Goal: Transaction & Acquisition: Purchase product/service

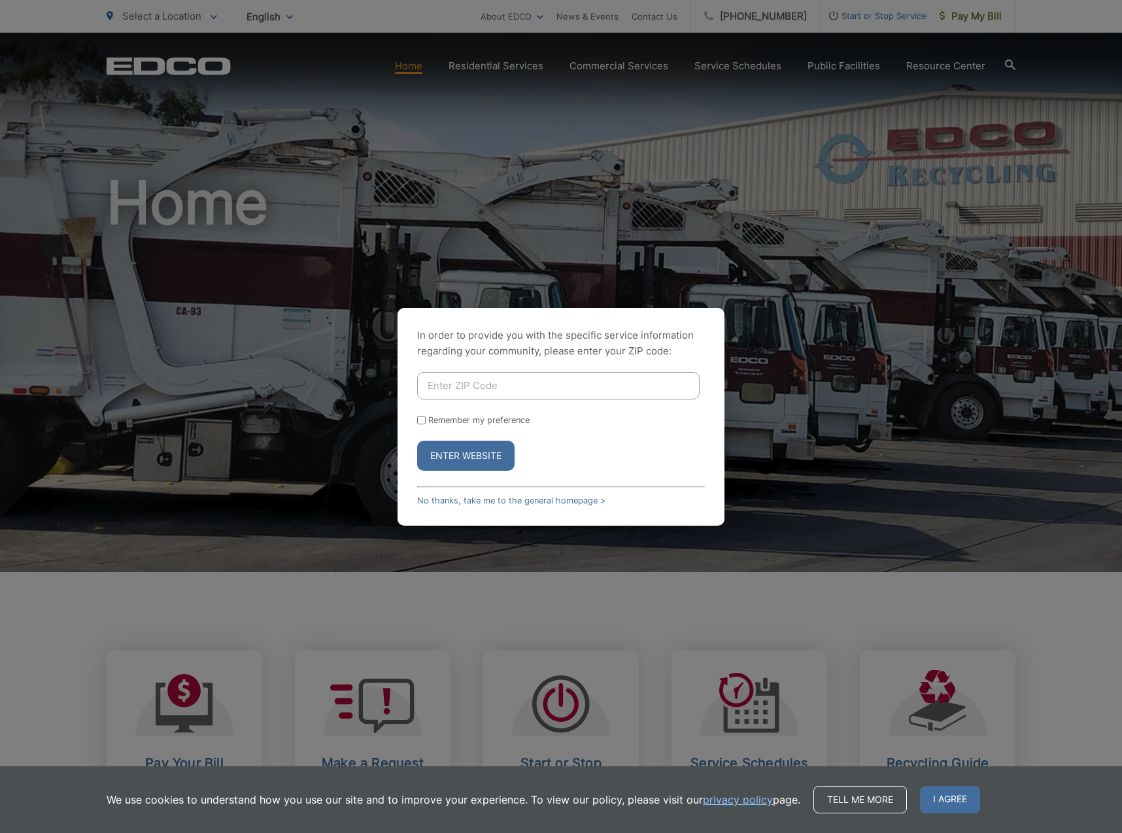
click at [643, 391] on input "Enter ZIP Code" at bounding box center [558, 385] width 283 height 27
type input "92064"
click at [466, 455] on button "Enter Website" at bounding box center [465, 456] width 97 height 30
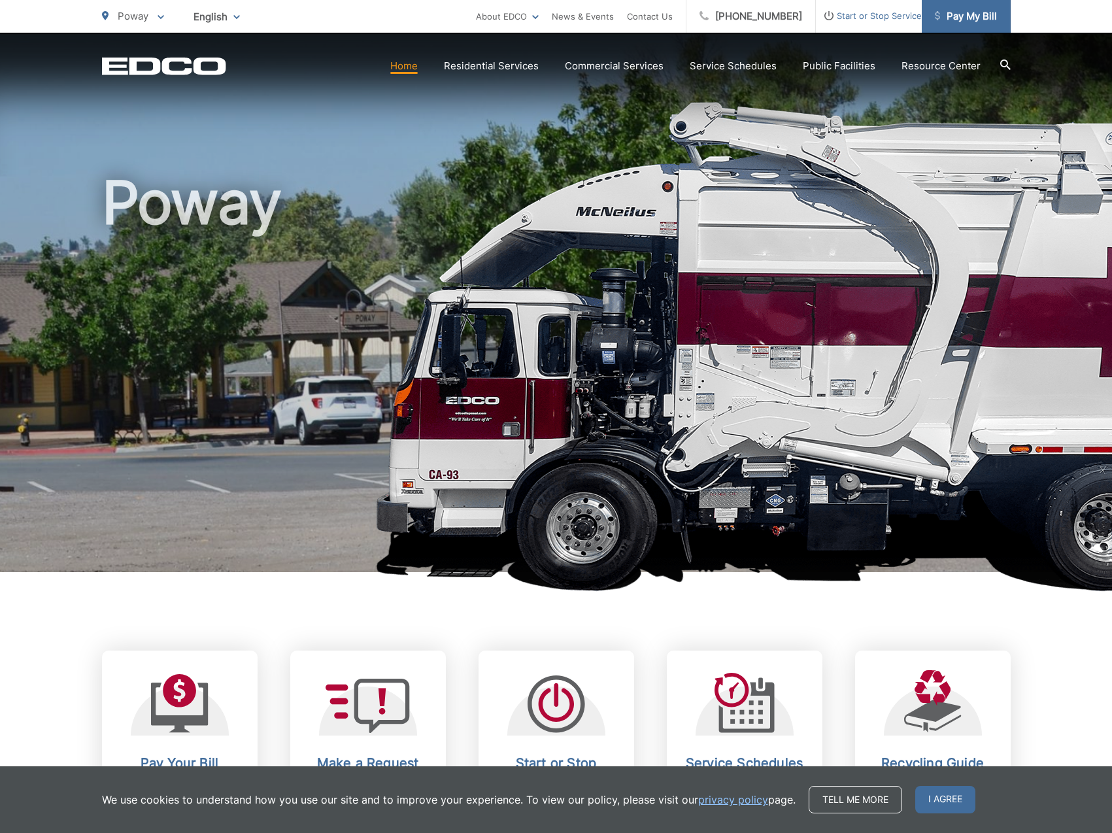
click at [941, 18] on span "Pay My Bill" at bounding box center [966, 17] width 62 height 16
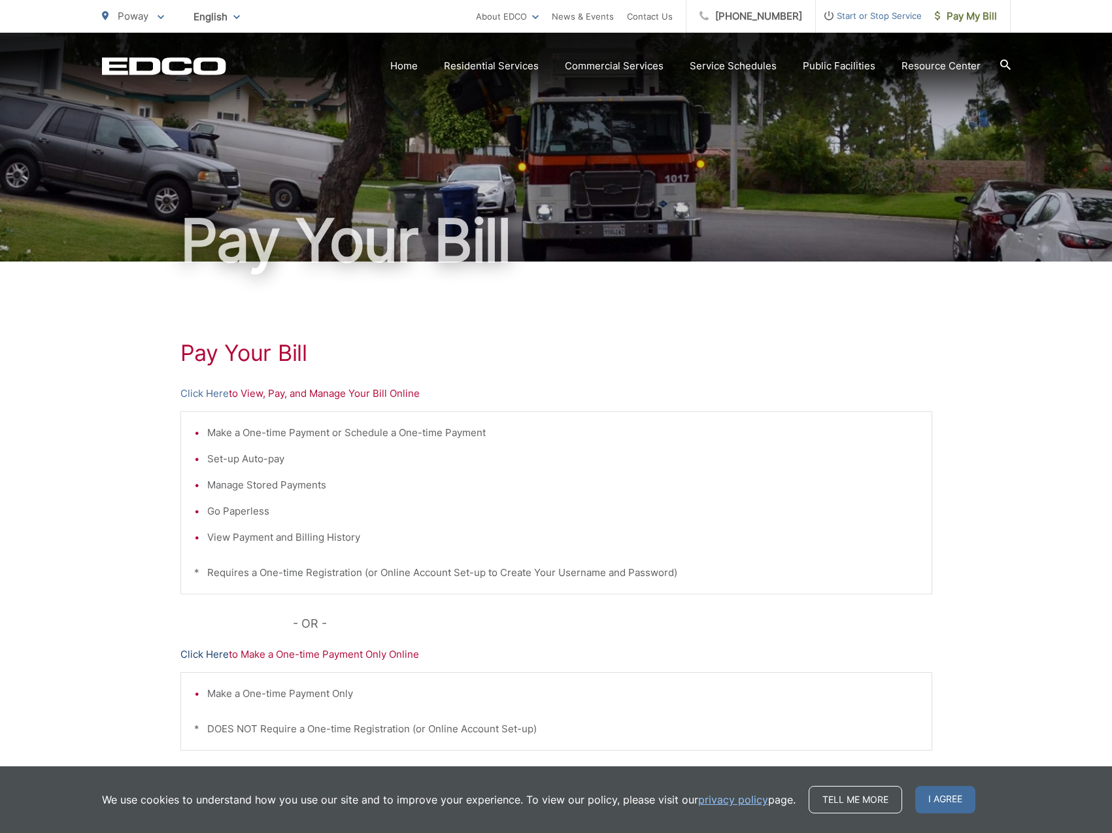
click at [220, 657] on link "Click Here" at bounding box center [204, 655] width 48 height 16
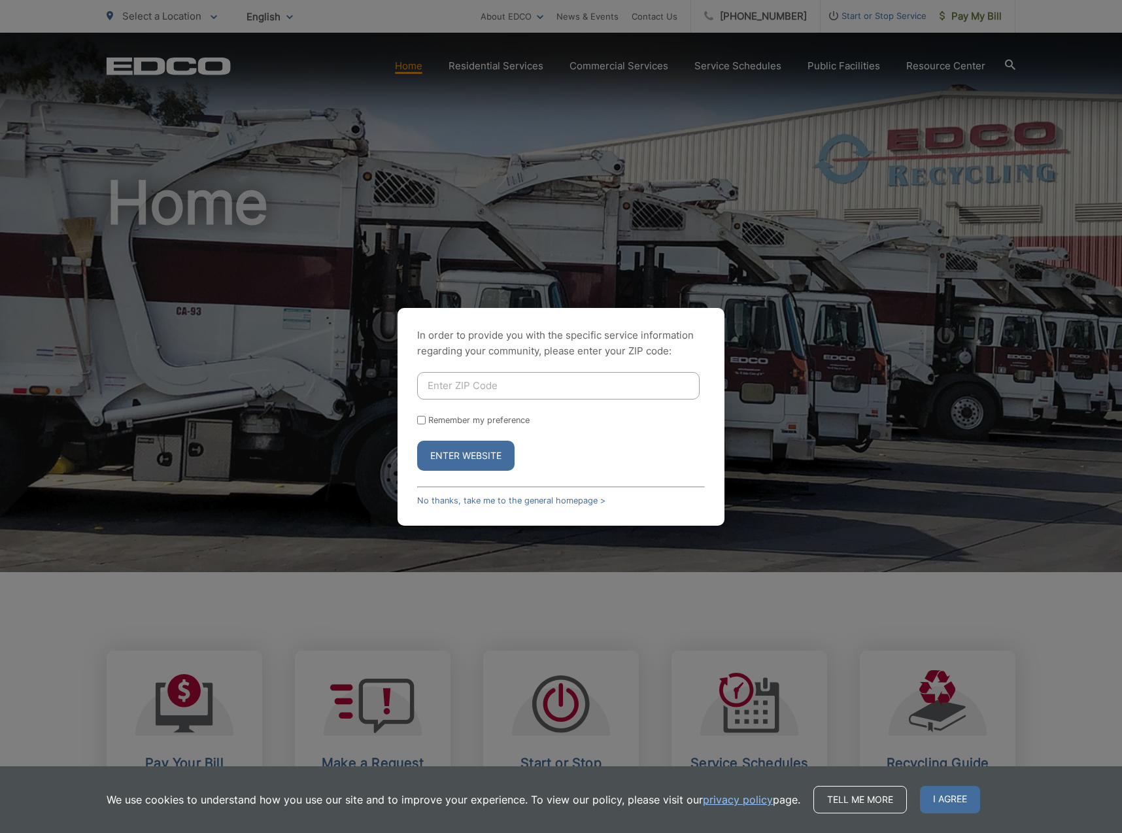
click at [571, 133] on div "In order to provide you with the specific service information regarding your co…" at bounding box center [561, 416] width 1122 height 833
click at [506, 351] on p "In order to provide you with the specific service information regarding your co…" at bounding box center [561, 343] width 288 height 31
click at [498, 386] on input "Enter ZIP Code" at bounding box center [558, 385] width 283 height 27
type input "92064"
click at [492, 413] on form "92064 Remember my preference Enter Website" at bounding box center [561, 421] width 288 height 99
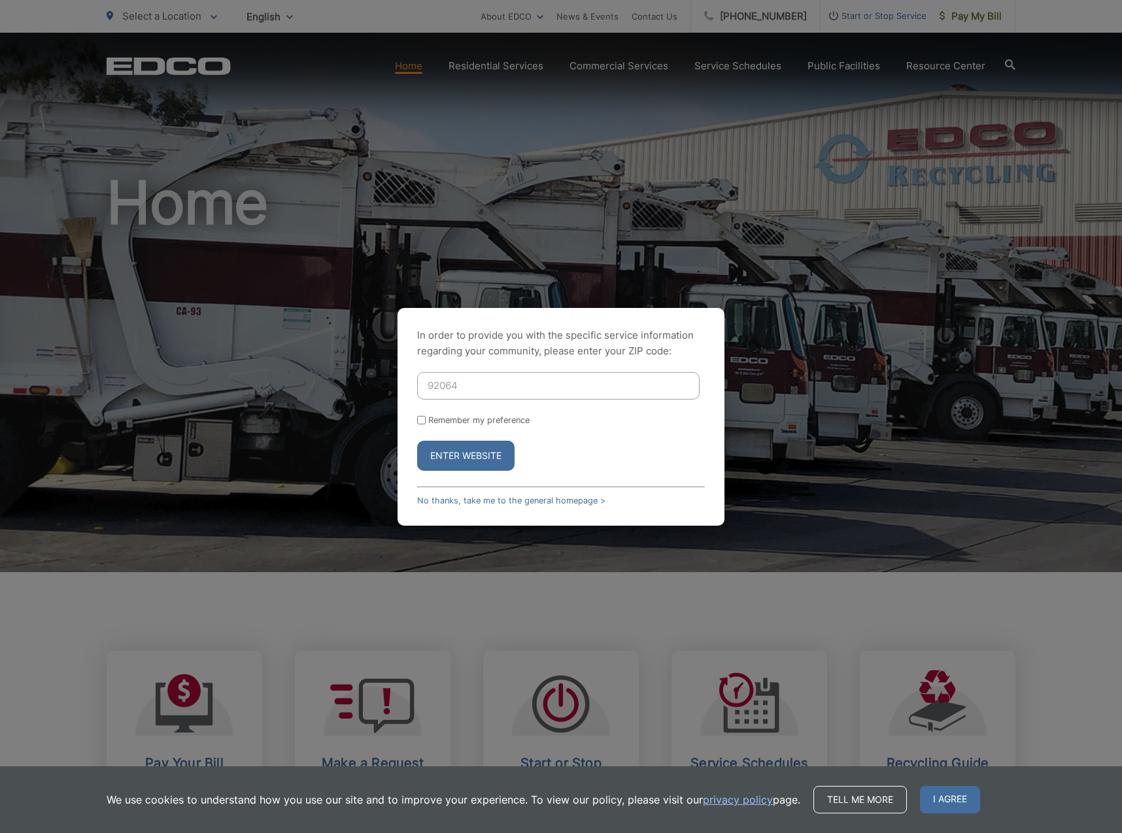
click at [491, 415] on label "Remember my preference" at bounding box center [478, 420] width 101 height 10
click at [426, 416] on input "Remember my preference" at bounding box center [421, 420] width 9 height 9
checkbox input "true"
click at [504, 461] on button "Enter Website" at bounding box center [465, 456] width 97 height 30
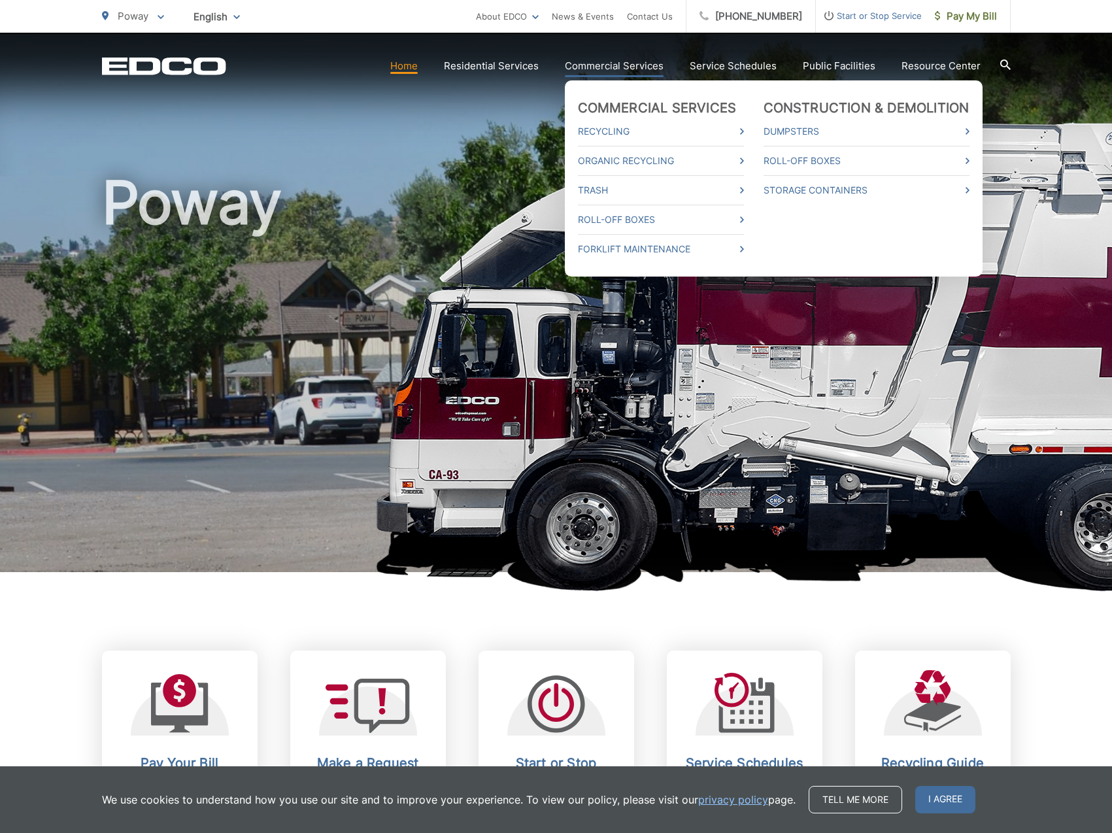
scroll to position [284, 0]
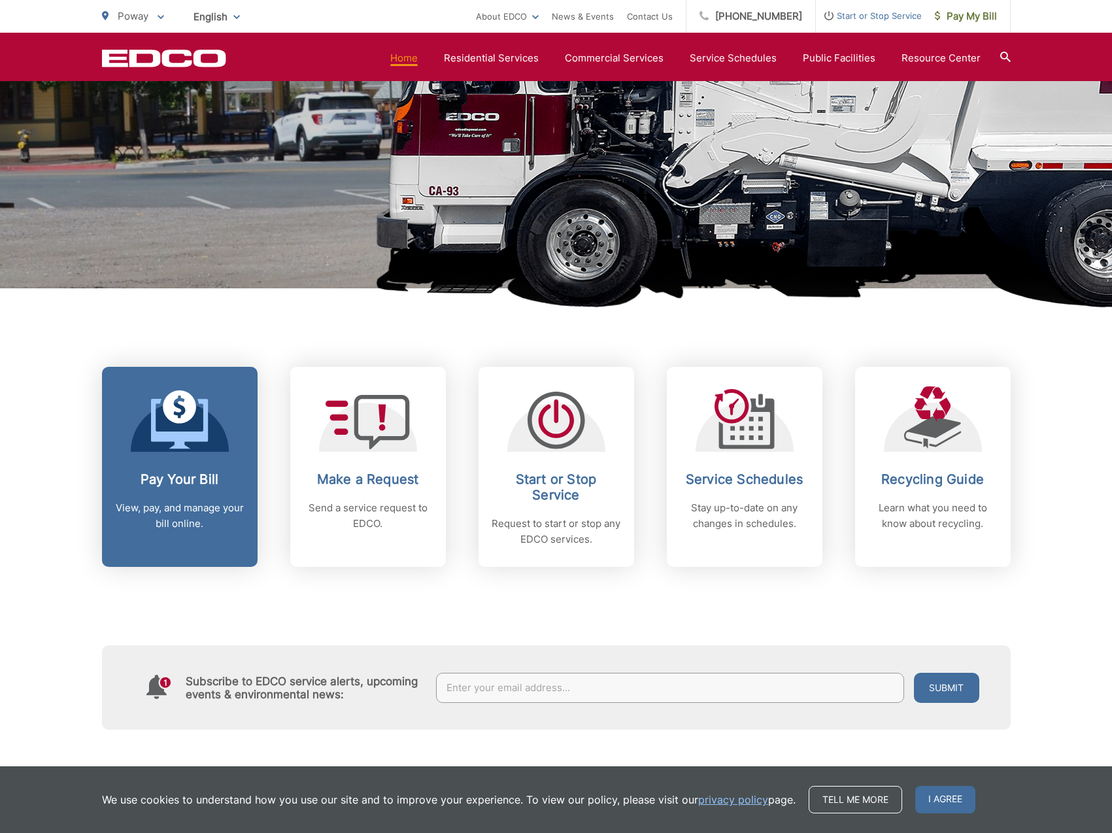
click at [180, 462] on link "Pay Your Bill View, pay, and manage your bill online." at bounding box center [180, 467] width 156 height 200
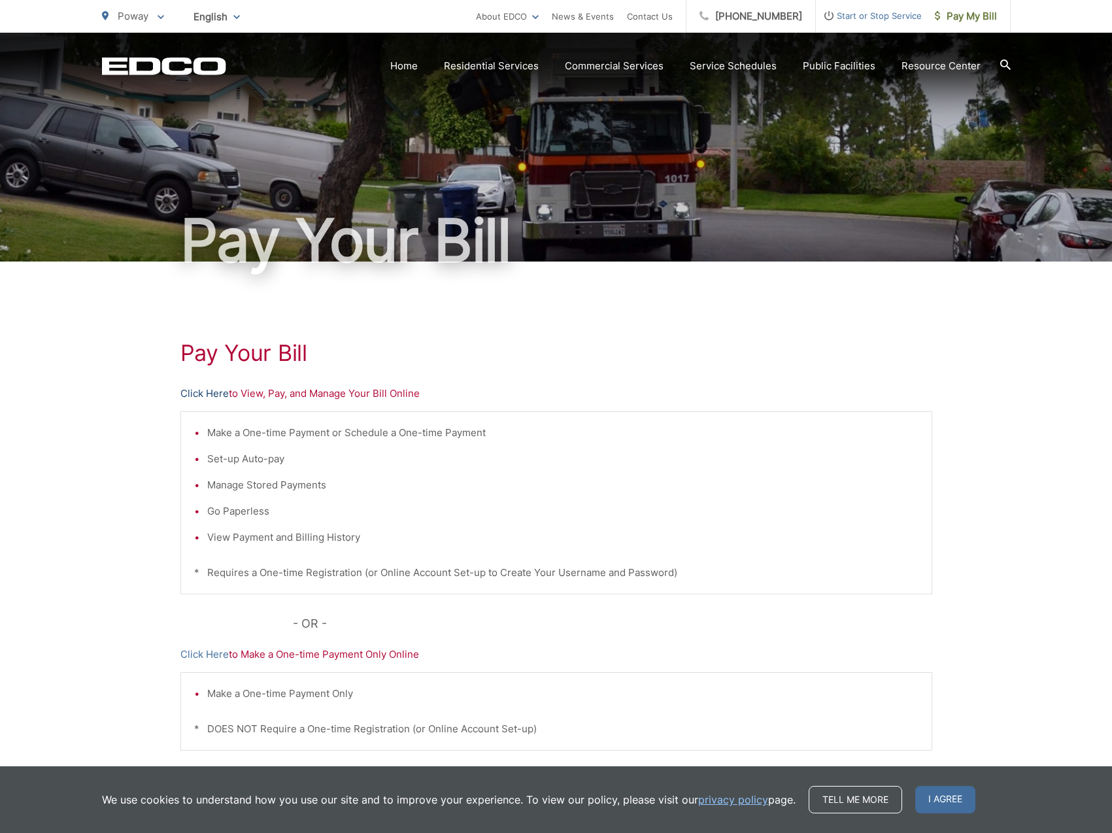
click at [195, 396] on link "Click Here" at bounding box center [204, 394] width 48 height 16
